Goal: Find specific page/section: Find specific page/section

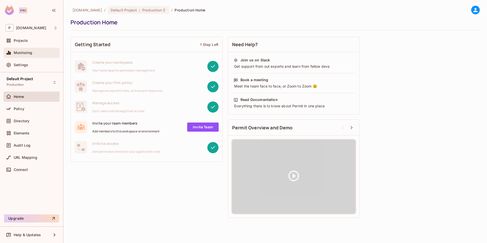
click at [27, 49] on div "Monitoring" at bounding box center [32, 53] width 56 height 10
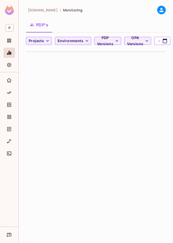
click at [172, 81] on div "permit.io / Monitoring PDP's Projects Environments PDP Versions OPA Versions -" at bounding box center [96, 121] width 154 height 243
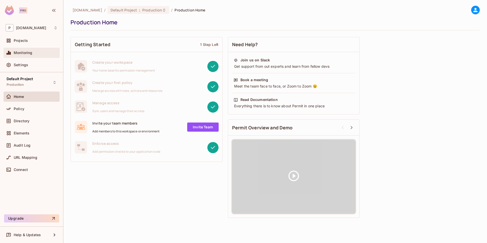
click at [29, 52] on span "Monitoring" at bounding box center [23, 53] width 19 height 4
